Goal: Task Accomplishment & Management: Use online tool/utility

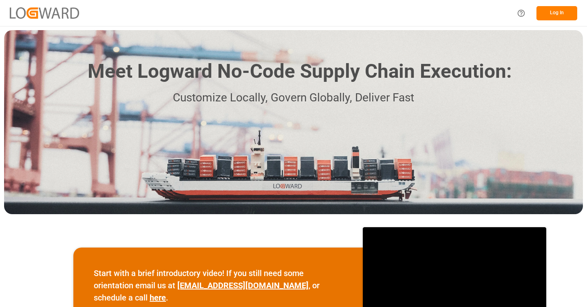
click at [555, 15] on button "Log In" at bounding box center [556, 13] width 41 height 14
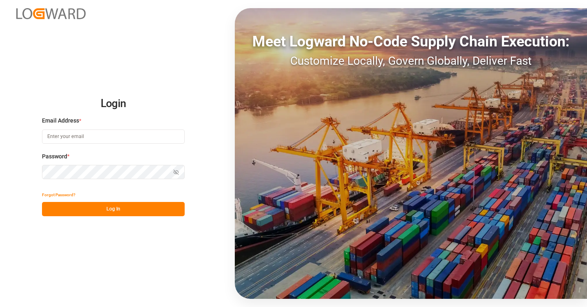
click at [121, 130] on input at bounding box center [113, 137] width 143 height 14
click at [0, 307] on com-1password-button at bounding box center [0, 307] width 0 height 0
type input "[PERSON_NAME][EMAIL_ADDRESS][PERSON_NAME][DOMAIN_NAME]"
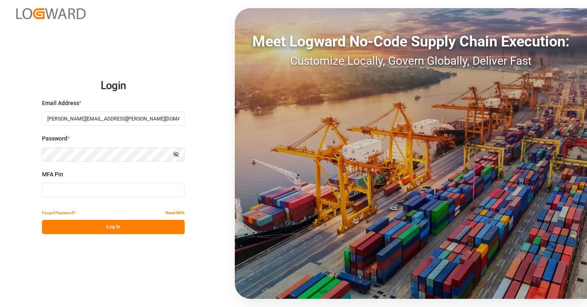
type input "109188"
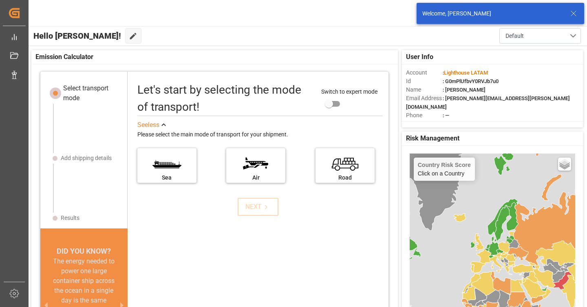
click at [574, 14] on icon at bounding box center [573, 14] width 10 height 10
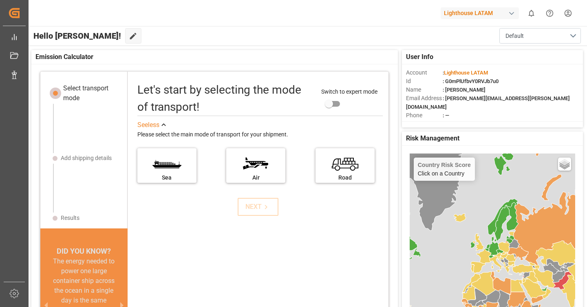
click at [493, 9] on div "Lighthouse LATAM" at bounding box center [479, 13] width 78 height 12
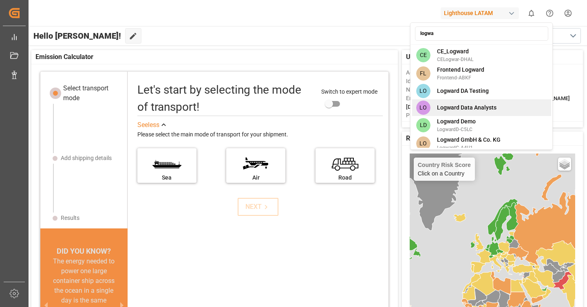
scroll to position [22, 0]
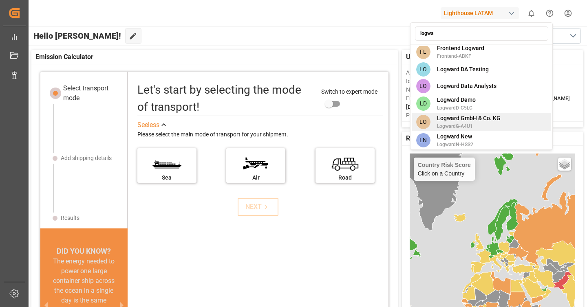
type input "logwa"
click at [473, 118] on span "Logward GmbH & Co. KG" at bounding box center [469, 118] width 64 height 9
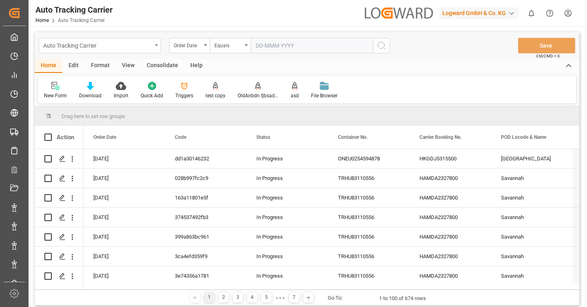
click at [99, 47] on div "Auto Tracking Carrier" at bounding box center [97, 45] width 109 height 10
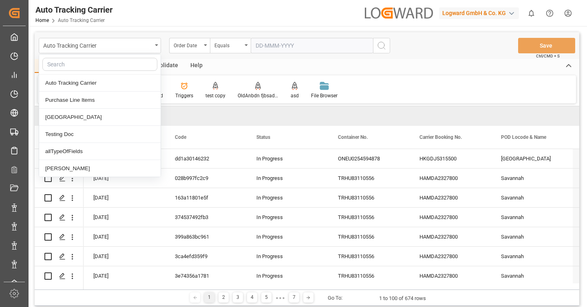
click at [102, 67] on input "text" at bounding box center [99, 64] width 115 height 13
click at [106, 67] on input "text" at bounding box center [99, 64] width 115 height 13
click at [95, 151] on div "allTypeOfFields" at bounding box center [99, 151] width 121 height 17
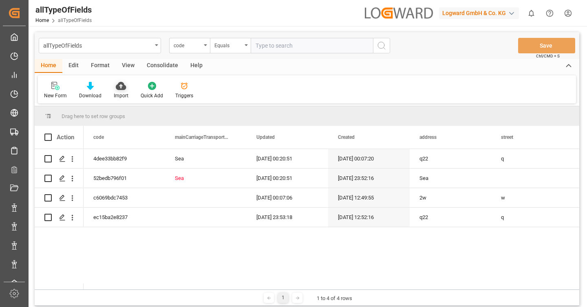
click at [121, 88] on icon at bounding box center [121, 86] width 10 height 8
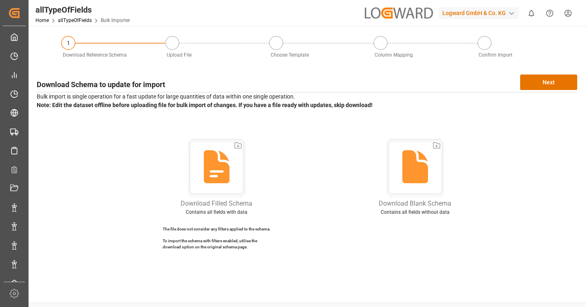
click at [422, 169] on icon at bounding box center [415, 166] width 26 height 33
click at [79, 22] on link "allTypeOfFields" at bounding box center [75, 21] width 34 height 6
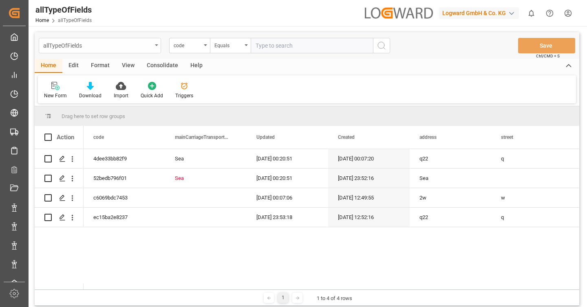
click at [103, 48] on div "allTypeOfFields" at bounding box center [97, 45] width 109 height 10
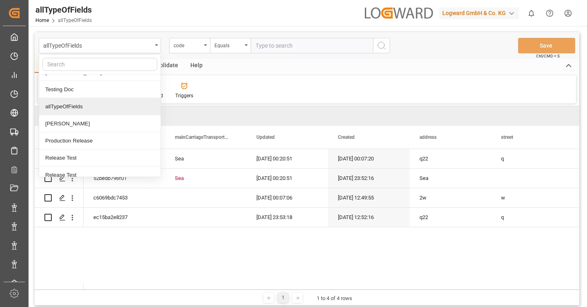
scroll to position [52, 0]
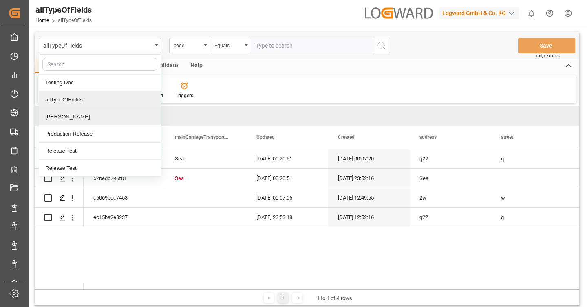
click at [84, 119] on div "Ankit Gupta" at bounding box center [99, 116] width 121 height 17
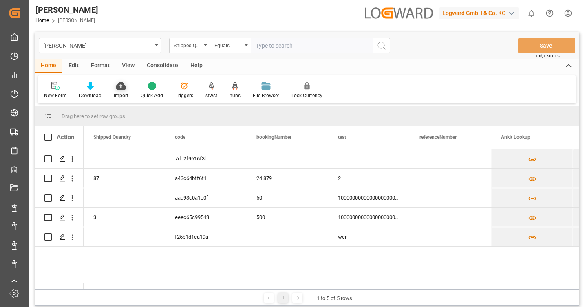
click at [123, 84] on icon at bounding box center [121, 86] width 10 height 8
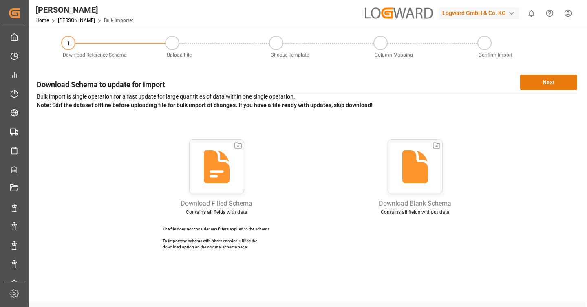
click at [520, 88] on button "Next" at bounding box center [548, 82] width 57 height 15
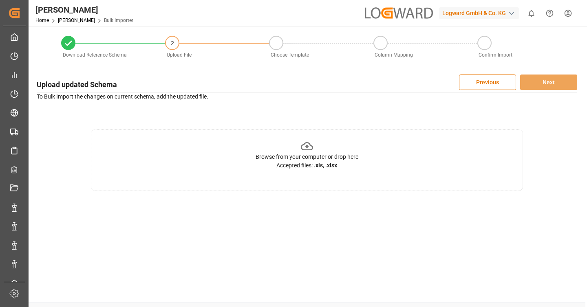
click at [290, 151] on div "Browse from your computer or drop here Accepted files: .xls, .xlsx" at bounding box center [306, 155] width 103 height 30
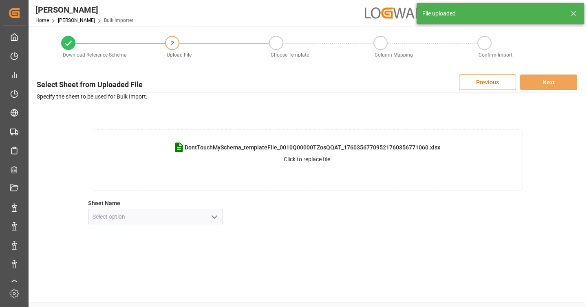
click at [216, 217] on polyline "open menu" at bounding box center [214, 217] width 5 height 2
click at [200, 231] on div "DontTouchMySchema" at bounding box center [155, 235] width 134 height 18
type input "DontTouchMySchema"
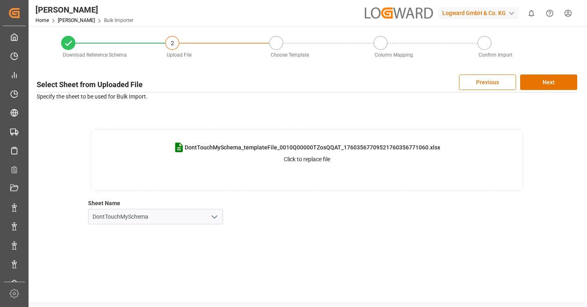
click at [572, 73] on div "Select Sheet from Uploaded File Previous Next Specify the sheet to be used for …" at bounding box center [307, 149] width 548 height 158
click at [559, 83] on button "Next" at bounding box center [548, 82] width 57 height 15
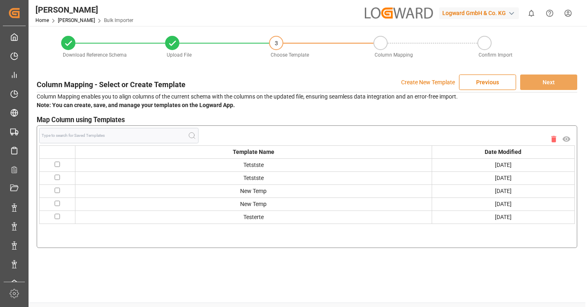
click at [439, 83] on p "Create New Template" at bounding box center [428, 82] width 54 height 15
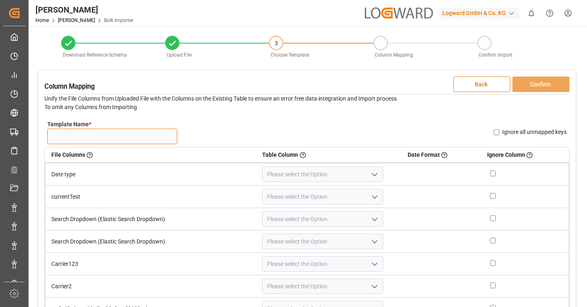
click at [138, 135] on input "Template Name *" at bounding box center [112, 136] width 130 height 15
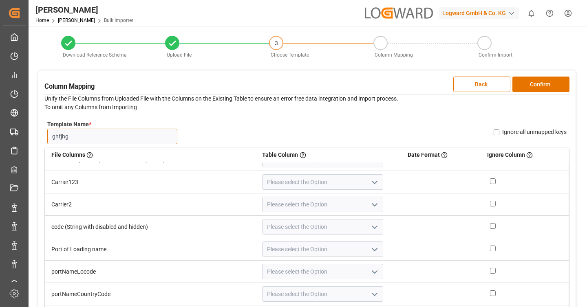
scroll to position [81, 0]
type input "ghfjhg"
click at [370, 231] on icon "open menu" at bounding box center [375, 228] width 10 height 10
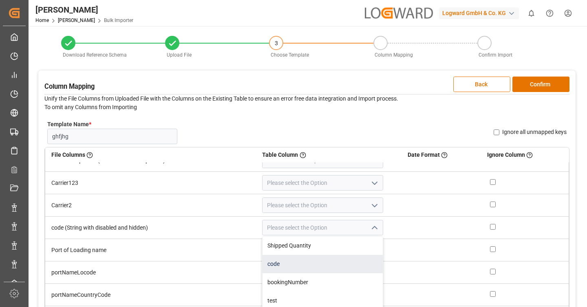
click at [320, 260] on div "code" at bounding box center [322, 264] width 120 height 18
type input "code"
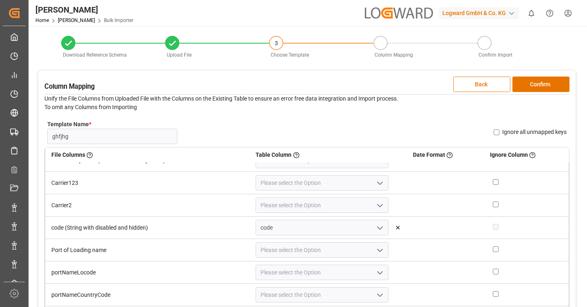
click at [496, 130] on input "Ignore all unmapped keys" at bounding box center [496, 133] width 6 height 6
checkbox input "true"
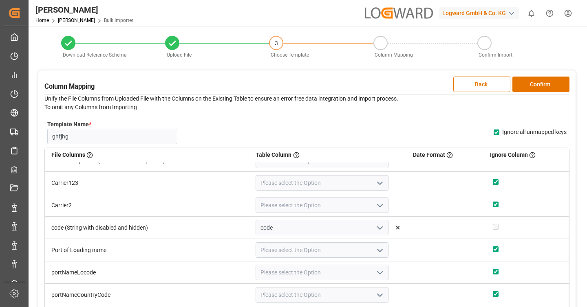
checkbox input "true"
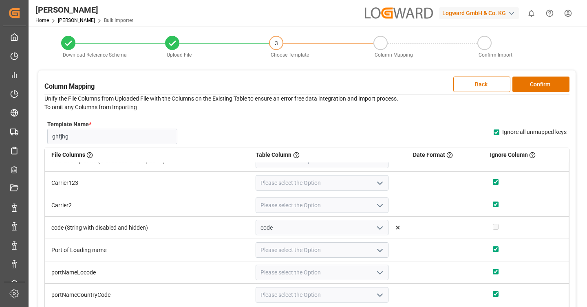
checkbox input "true"
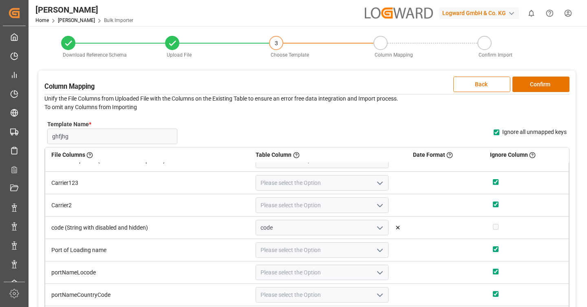
checkbox input "true"
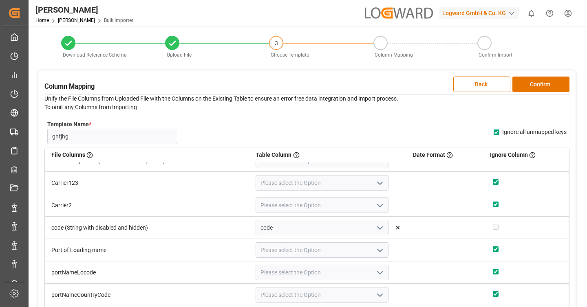
checkbox input "true"
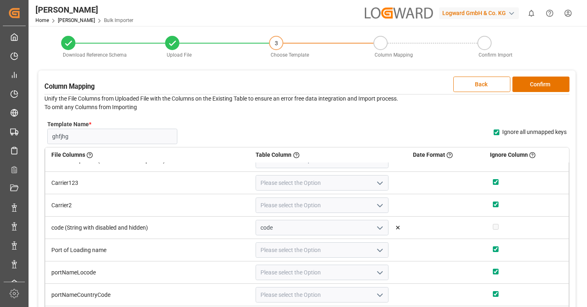
checkbox input "true"
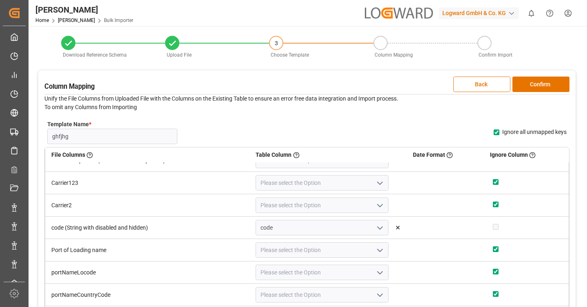
checkbox input "true"
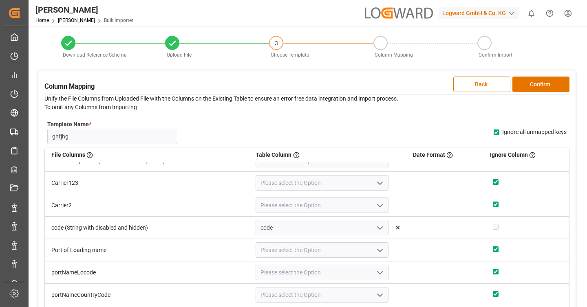
checkbox input "true"
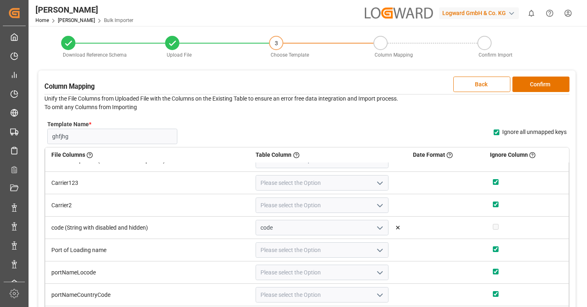
checkbox input "true"
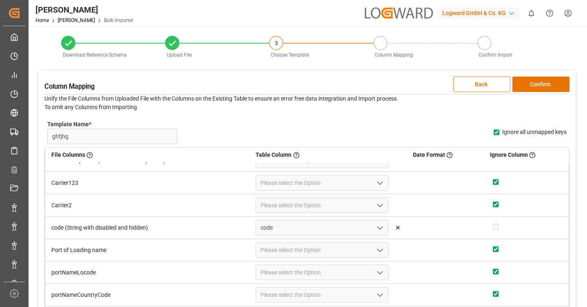
checkbox input "true"
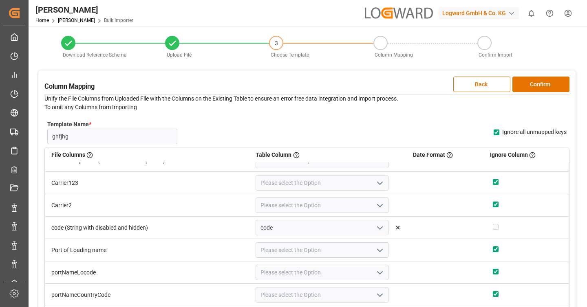
checkbox input "true"
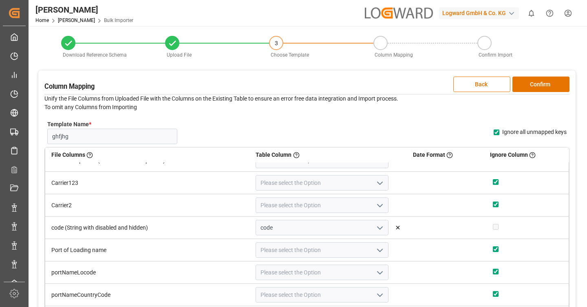
checkbox input "true"
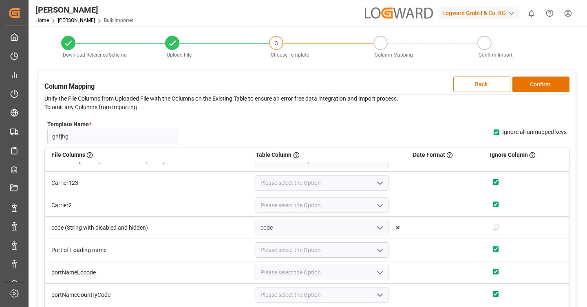
checkbox input "true"
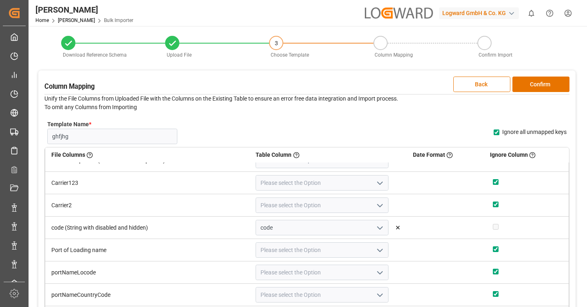
checkbox input "true"
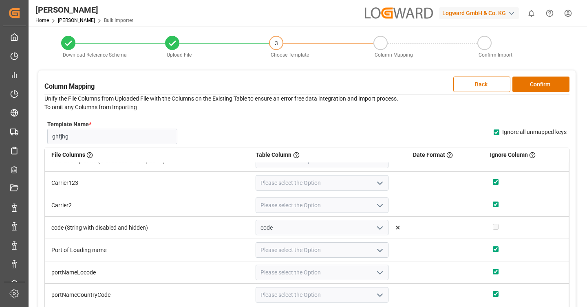
checkbox input "true"
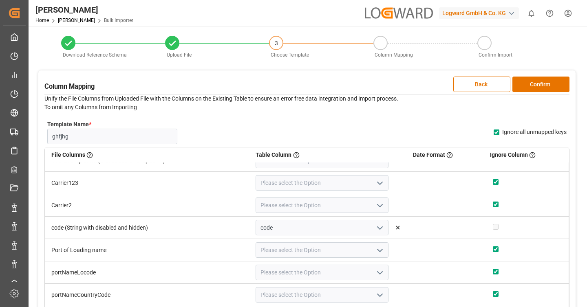
checkbox input "true"
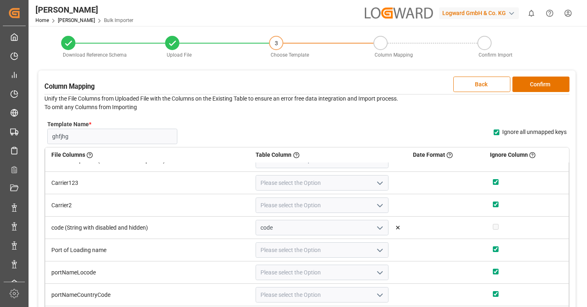
checkbox input "true"
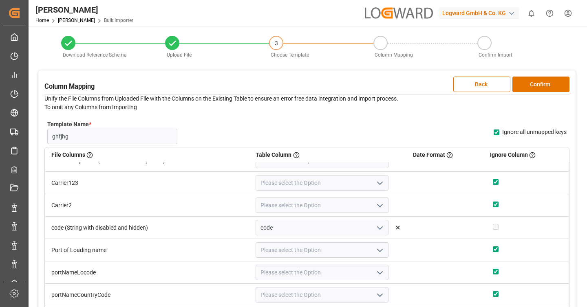
checkbox input "true"
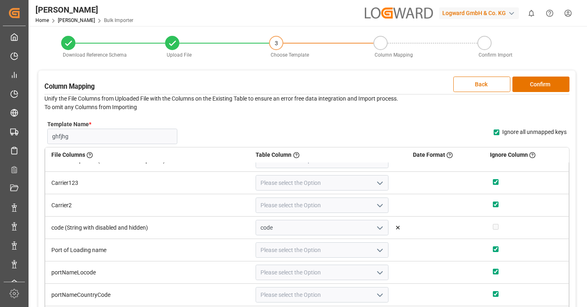
checkbox input "true"
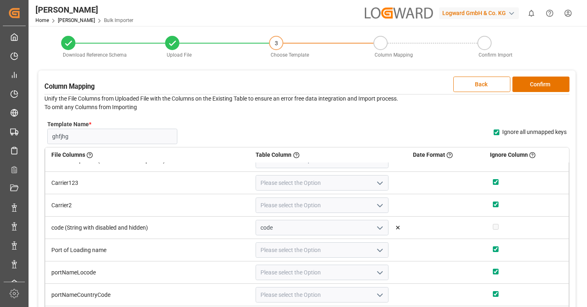
checkbox input "true"
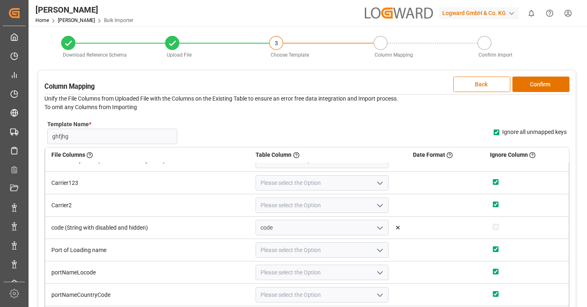
checkbox input "true"
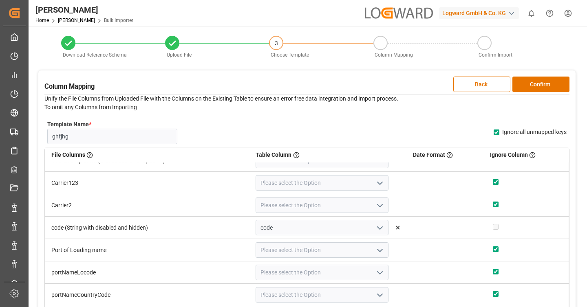
checkbox input "true"
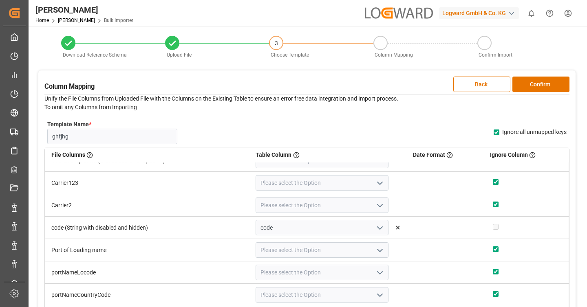
checkbox input "true"
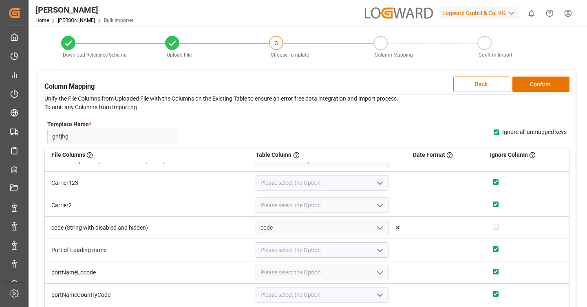
checkbox input "true"
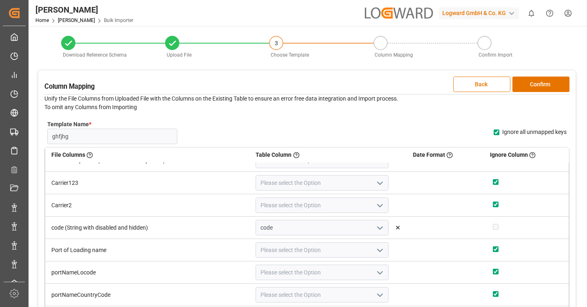
checkbox input "true"
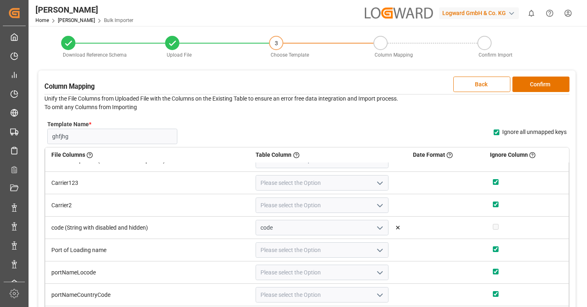
checkbox input "true"
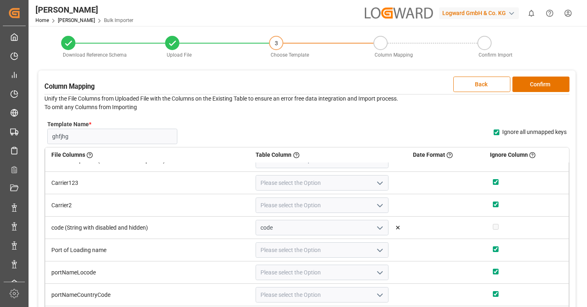
checkbox input "true"
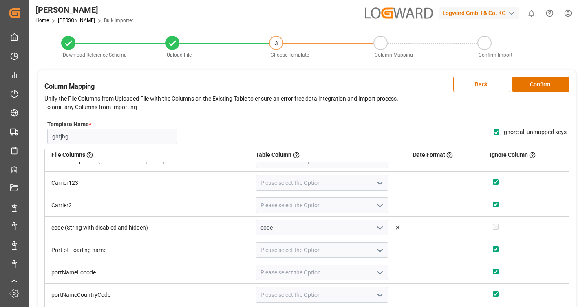
checkbox input "true"
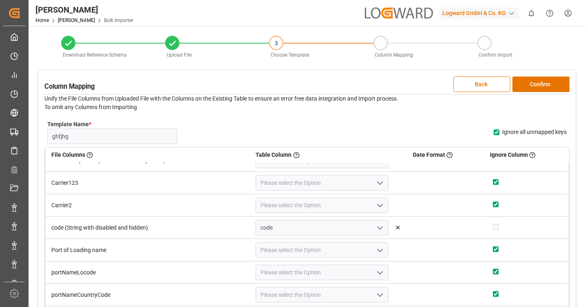
checkbox input "true"
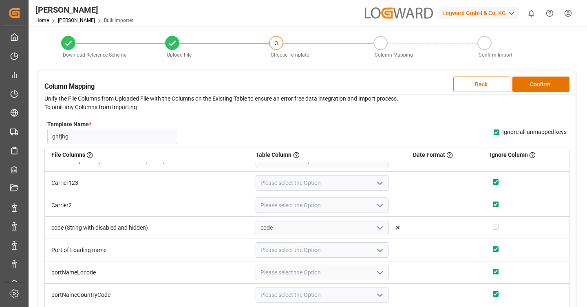
checkbox input "true"
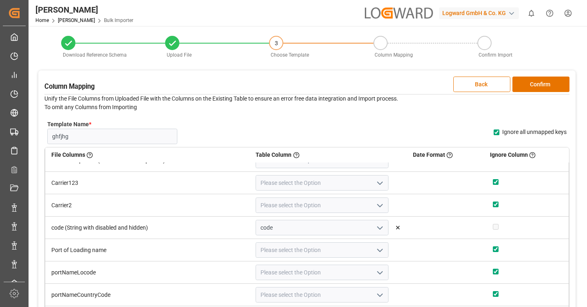
checkbox input "true"
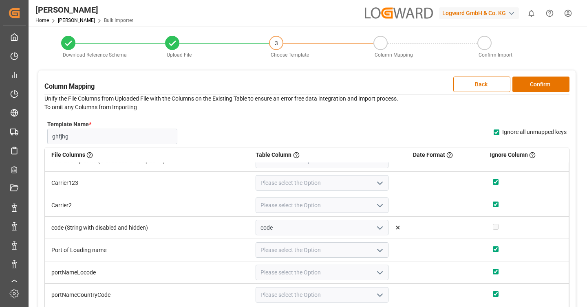
checkbox input "true"
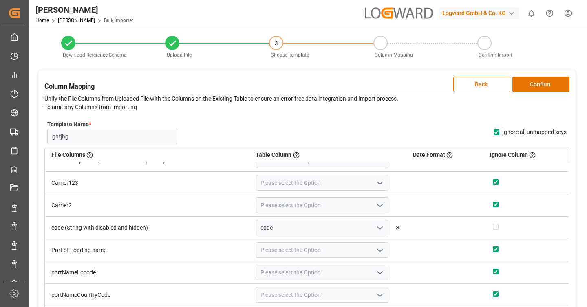
checkbox input "true"
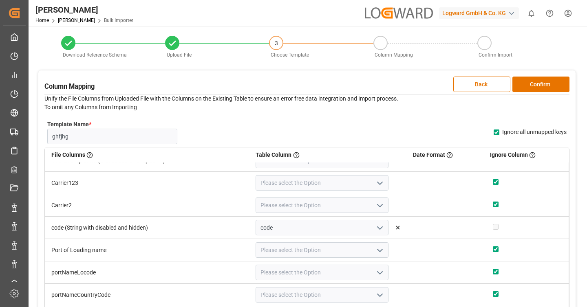
checkbox input "true"
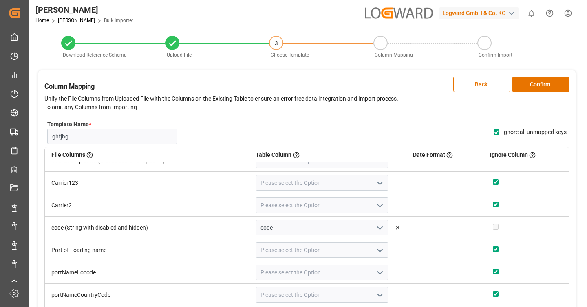
checkbox input "true"
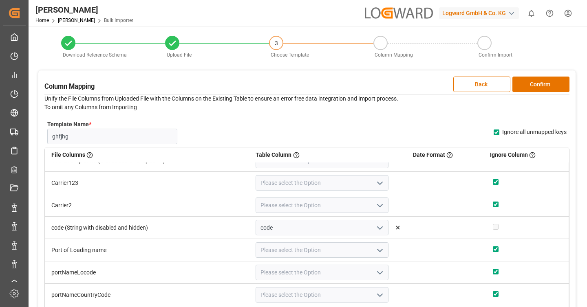
checkbox input "true"
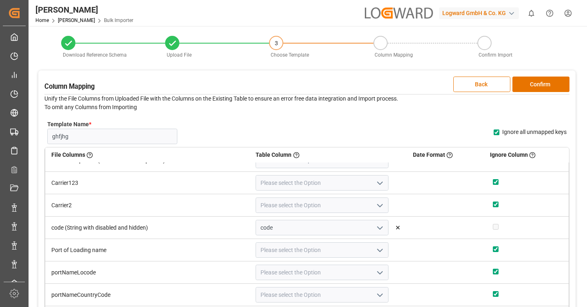
checkbox input "true"
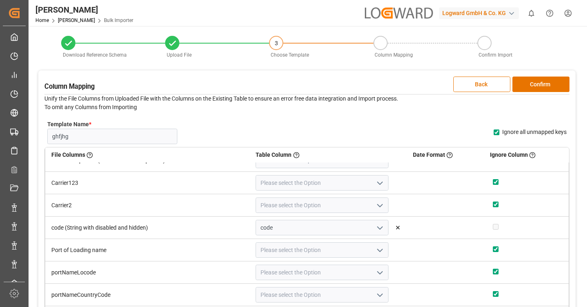
checkbox input "true"
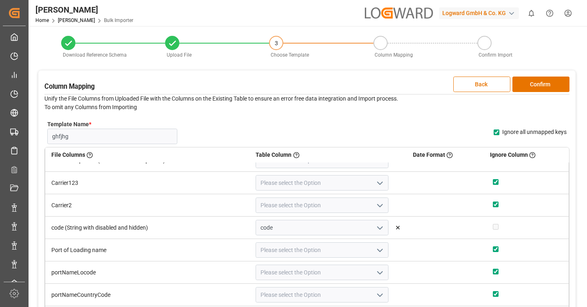
checkbox input "true"
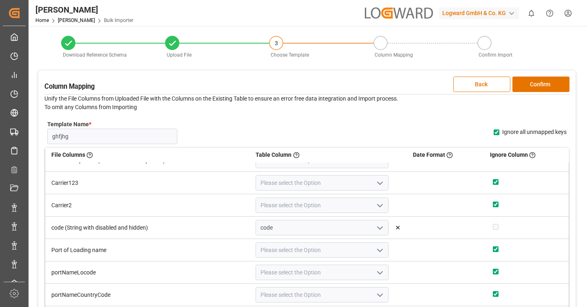
checkbox input "true"
click at [544, 86] on button "Confirm" at bounding box center [540, 84] width 57 height 15
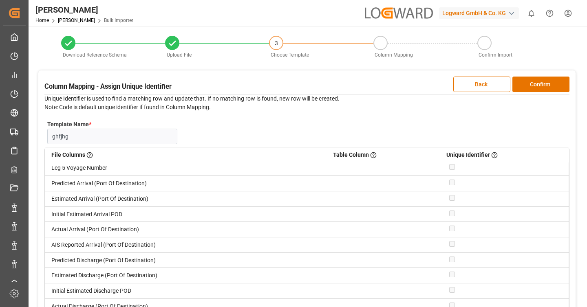
scroll to position [4023, 0]
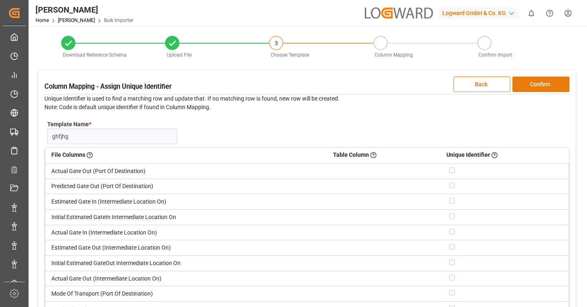
click at [546, 83] on button "Confirm" at bounding box center [540, 84] width 57 height 15
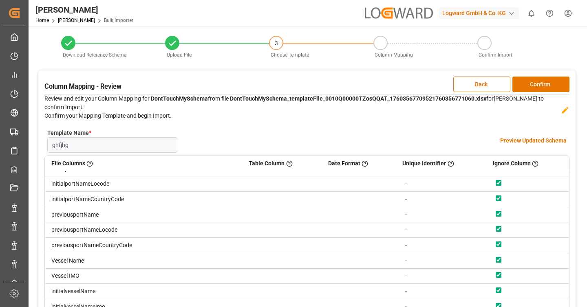
scroll to position [0, 0]
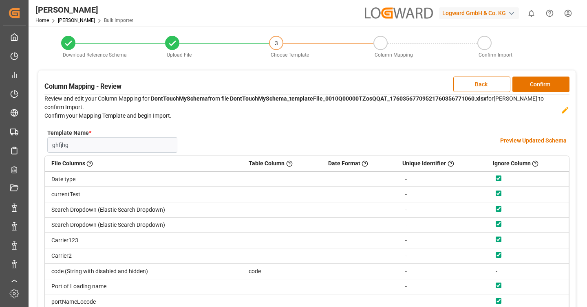
click at [415, 271] on div "-" at bounding box center [442, 271] width 75 height 9
drag, startPoint x: 269, startPoint y: 267, endPoint x: 117, endPoint y: 266, distance: 152.4
click at [117, 266] on hidden\) "code (String with disabled and hidden) code - -" at bounding box center [307, 271] width 524 height 15
click at [474, 85] on button "Back" at bounding box center [481, 84] width 57 height 15
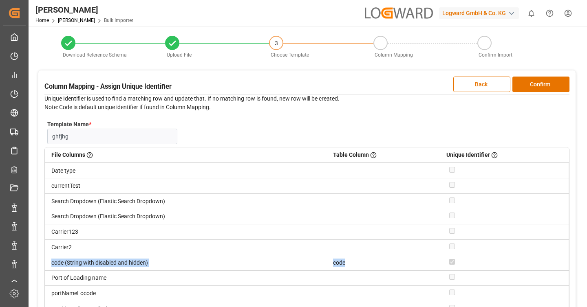
click at [372, 67] on div "Download Reference Schema Upload File 3 Choose Template Column Mapping Confirm …" at bounding box center [307, 202] width 557 height 352
